Goal: Transaction & Acquisition: Purchase product/service

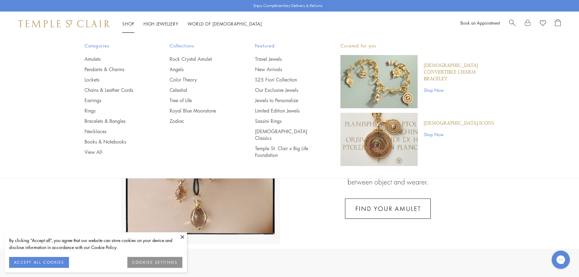
click at [131, 23] on link "Shop Shop" at bounding box center [128, 24] width 12 height 6
click at [91, 123] on link "Bracelets & Bangles" at bounding box center [115, 121] width 61 height 7
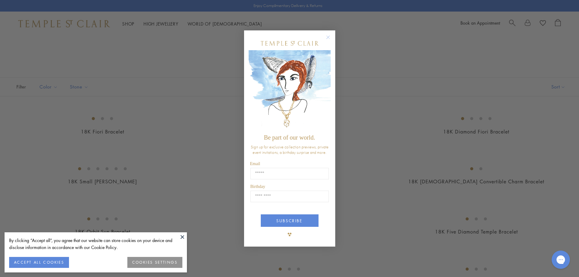
click at [328, 37] on circle "Close dialog" at bounding box center [328, 36] width 7 height 7
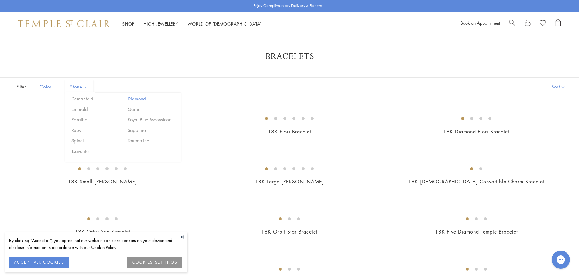
click at [130, 97] on button "Diamond" at bounding box center [152, 98] width 52 height 7
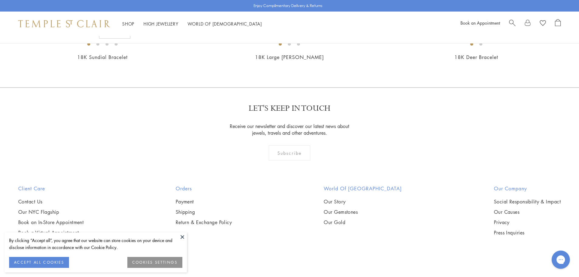
scroll to position [547, 0]
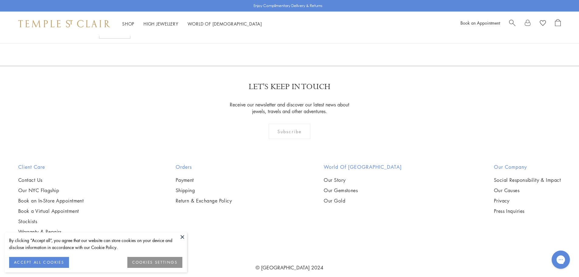
click at [183, 236] on button at bounding box center [182, 236] width 9 height 9
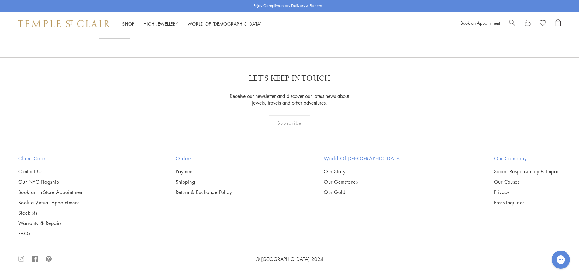
scroll to position [973, 0]
click at [0, 0] on img at bounding box center [0, 0] width 0 height 0
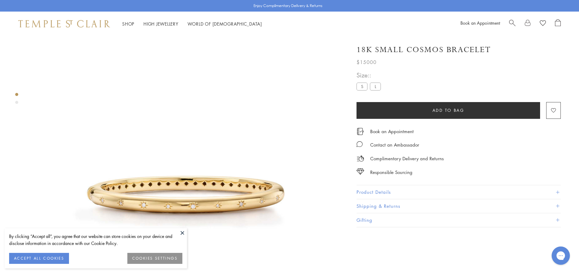
click at [513, 23] on span "Search" at bounding box center [512, 22] width 6 height 6
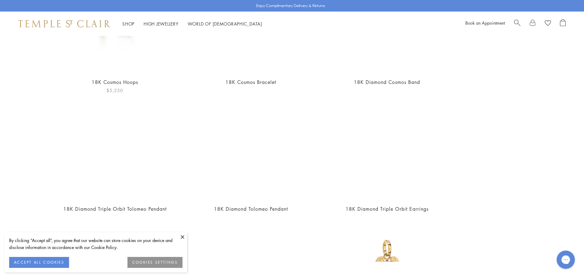
scroll to position [61, 0]
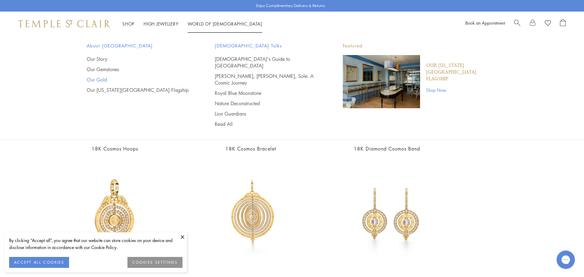
type input "******"
click at [99, 81] on link "Our Gold" at bounding box center [139, 79] width 104 height 7
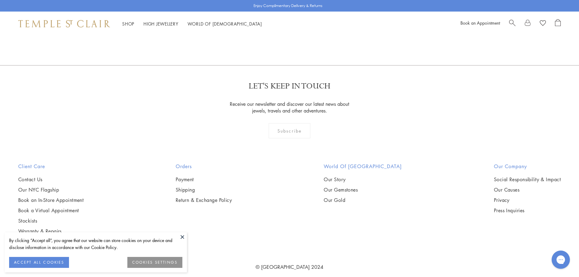
scroll to position [838, 0]
